Goal: Book appointment/travel/reservation: Book appointment/travel/reservation

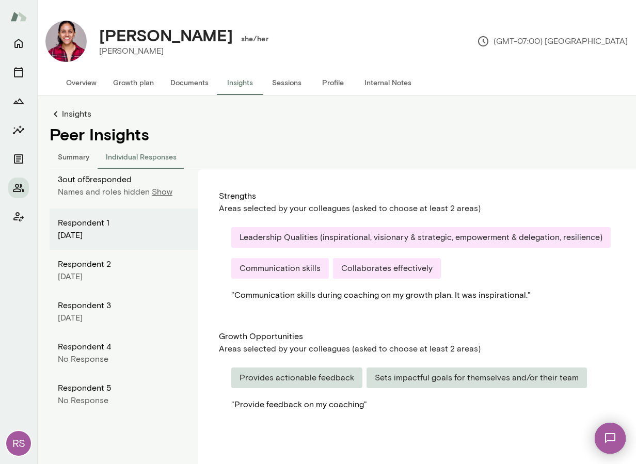
click at [283, 82] on button "Sessions" at bounding box center [286, 82] width 46 height 25
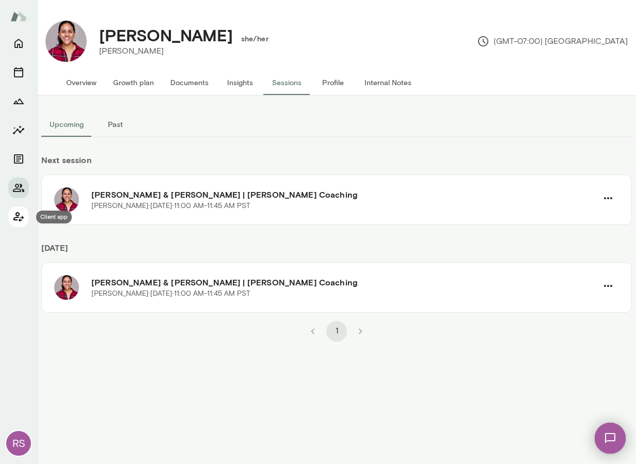
click at [16, 220] on icon "Client app" at bounding box center [18, 217] width 10 height 10
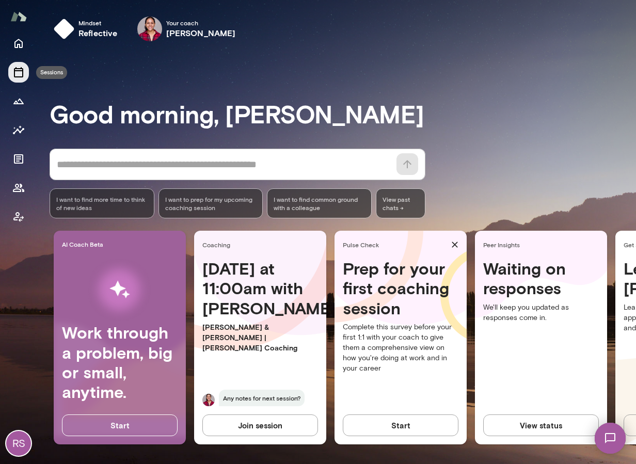
click at [17, 75] on icon "Sessions" at bounding box center [18, 72] width 12 height 12
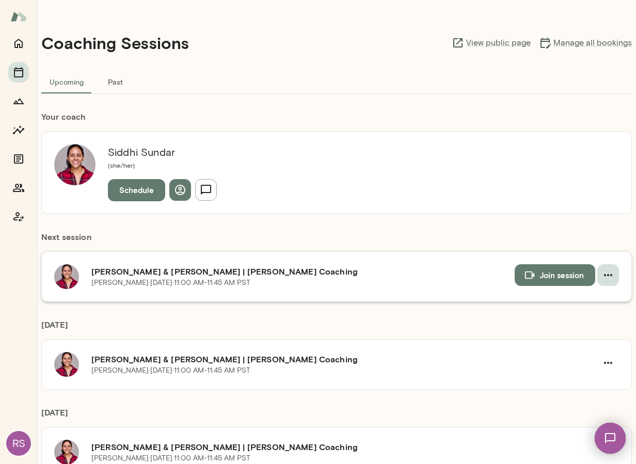
click at [610, 275] on icon "button" at bounding box center [608, 275] width 8 height 2
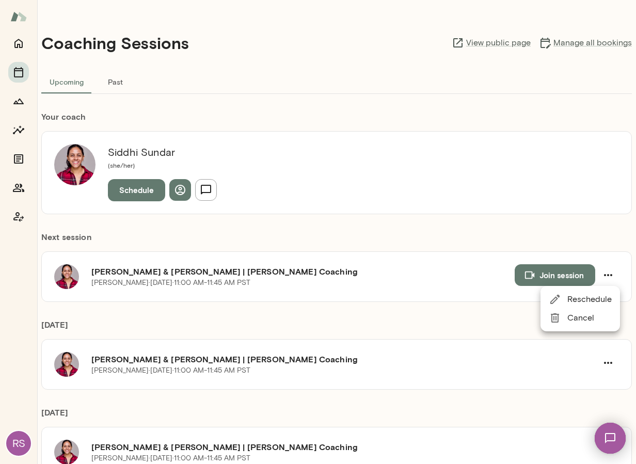
click at [581, 302] on span "Reschedule" at bounding box center [590, 299] width 44 height 12
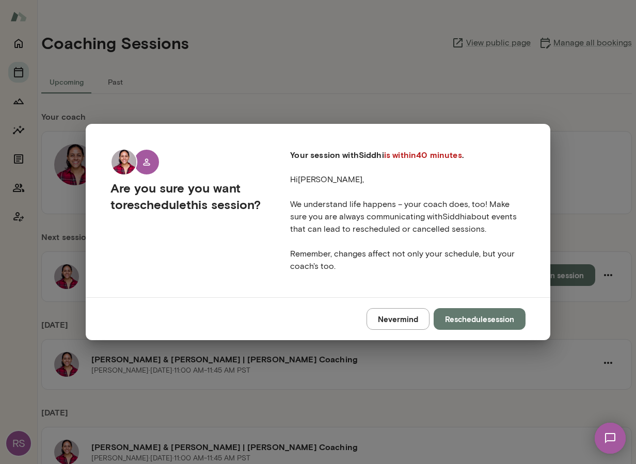
click at [489, 320] on button "Reschedule session" at bounding box center [480, 319] width 92 height 22
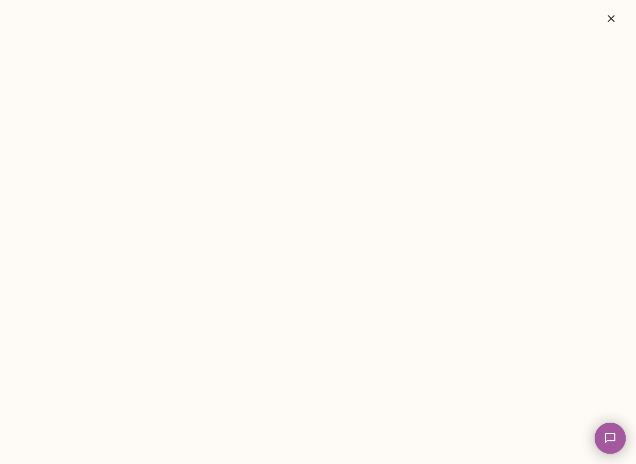
click at [610, 20] on icon "button" at bounding box center [611, 18] width 7 height 7
